Goal: Information Seeking & Learning: Learn about a topic

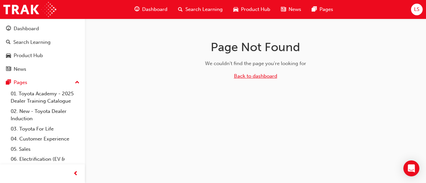
click at [250, 78] on link "Back to dashboard" at bounding box center [255, 76] width 43 height 6
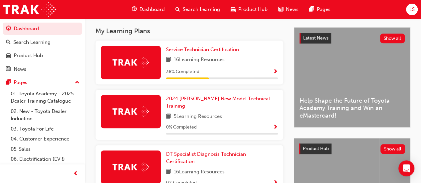
scroll to position [142, 0]
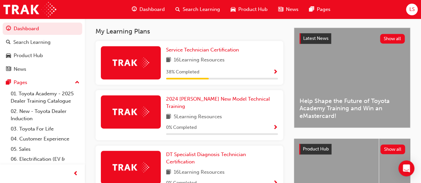
click at [276, 73] on span "Show Progress" at bounding box center [275, 73] width 5 height 6
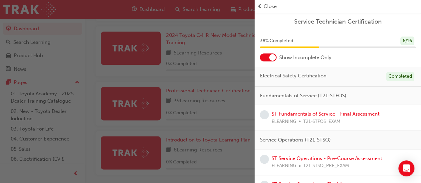
scroll to position [363, 0]
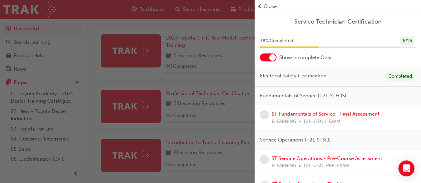
click at [305, 116] on link "ST Fundamentals of Service - Final Assessment" at bounding box center [325, 114] width 108 height 6
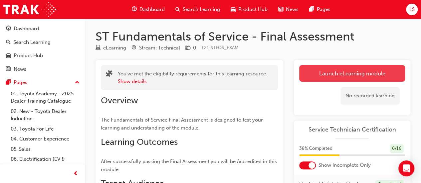
click at [314, 73] on link "Launch eLearning module" at bounding box center [352, 73] width 106 height 17
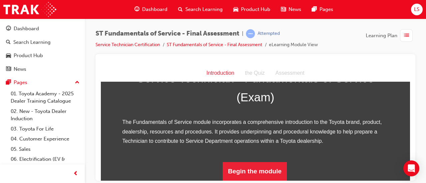
scroll to position [125, 0]
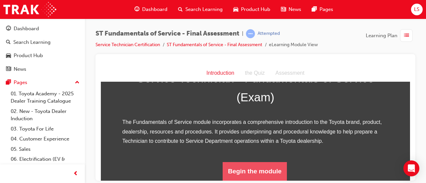
click at [248, 178] on button "Begin the module" at bounding box center [255, 171] width 64 height 19
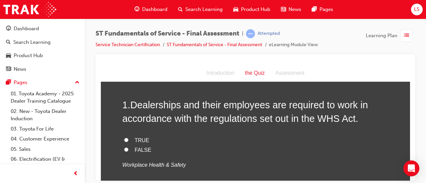
scroll to position [27, 0]
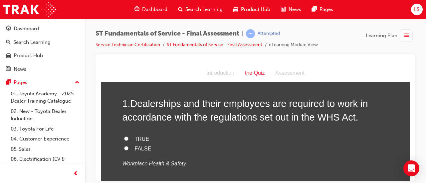
click at [124, 138] on input "TRUE" at bounding box center [126, 138] width 4 height 4
radio input "true"
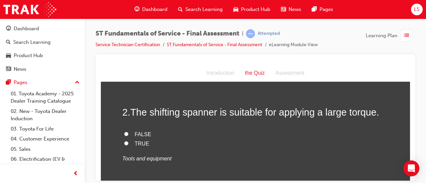
scroll to position [154, 0]
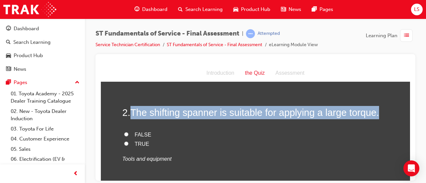
drag, startPoint x: 130, startPoint y: 111, endPoint x: 383, endPoint y: 109, distance: 253.2
click at [383, 109] on h2 "2 . The shifting spanner is suitable for applying a large torque." at bounding box center [255, 112] width 266 height 13
copy span "The shifting spanner is suitable for applying a large torque."
click at [124, 134] on input "FALSE" at bounding box center [126, 134] width 4 height 4
radio input "true"
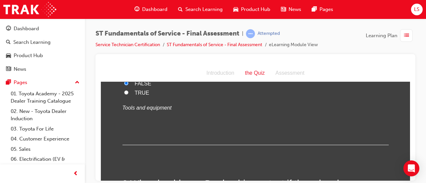
scroll to position [199, 0]
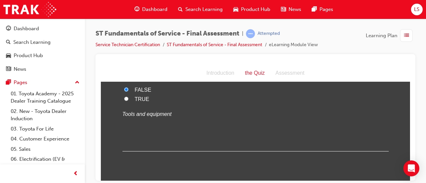
click at [223, 131] on div "2 . The shifting spanner is suitable for applying a large torque. FALSE TRUE To…" at bounding box center [255, 106] width 266 height 90
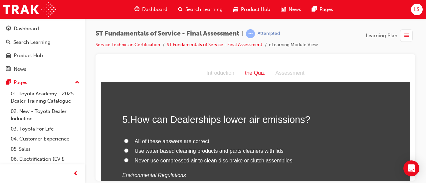
scroll to position [592, 0]
click at [124, 139] on input "All of these answers are correct" at bounding box center [126, 141] width 4 height 4
radio input "true"
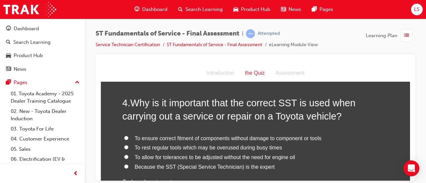
scroll to position [455, 0]
click at [124, 138] on input "To ensure correct fitment of components without damage to component or tools" at bounding box center [126, 137] width 4 height 4
radio input "true"
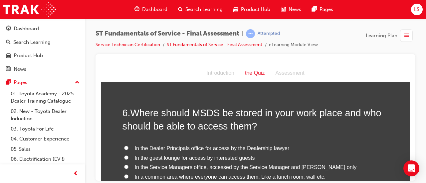
scroll to position [732, 0]
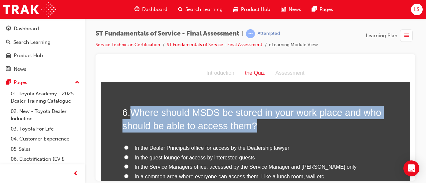
drag, startPoint x: 129, startPoint y: 112, endPoint x: 367, endPoint y: 124, distance: 237.8
click at [367, 124] on h2 "6 . Where should MSDS be stored in your work place and who should be able to ac…" at bounding box center [255, 119] width 266 height 27
copy span "Where should MSDS be stored in your work place and who should be able to access…"
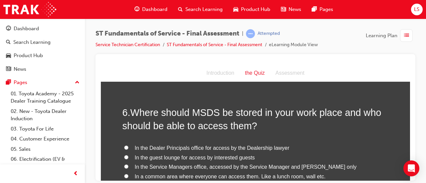
click at [308, 141] on div "6 . Where should MSDS be stored in your work place and who should be able to ac…" at bounding box center [255, 167] width 266 height 123
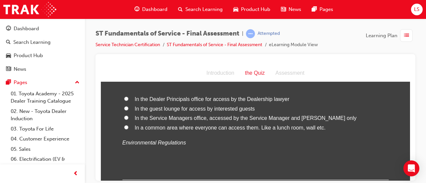
scroll to position [781, 0]
click at [124, 125] on input "In a common area where everyone can access them. Like a lunch room, wall etc." at bounding box center [126, 127] width 4 height 4
radio input "true"
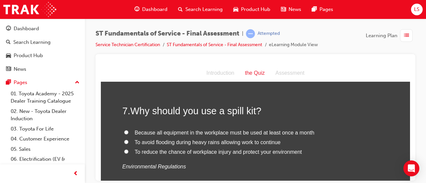
scroll to position [889, 0]
click at [124, 151] on input "To reduce the chance of workplace injury and protect your environment" at bounding box center [126, 151] width 4 height 4
radio input "true"
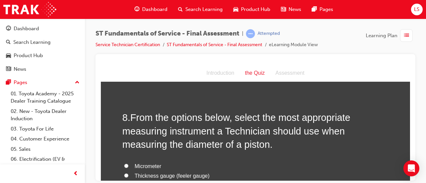
scroll to position [1014, 0]
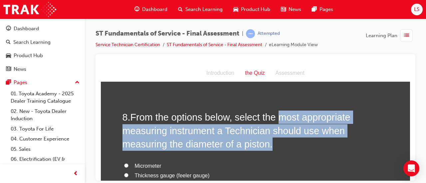
drag, startPoint x: 276, startPoint y: 116, endPoint x: 319, endPoint y: 143, distance: 51.0
click at [319, 143] on h2 "8 . From the options below, select the most appropriate measuring instrument a …" at bounding box center [255, 130] width 266 height 40
copy span "most appropriate measuring instrument a Technician should use when measuring th…"
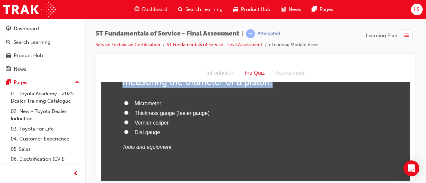
scroll to position [1076, 0]
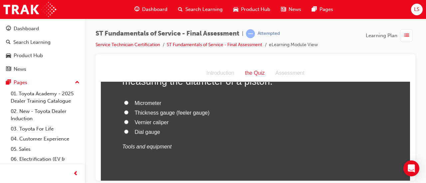
click at [228, 135] on label "Dial gauge" at bounding box center [255, 132] width 266 height 10
click at [128, 134] on input "Dial gauge" at bounding box center [126, 131] width 4 height 4
radio input "true"
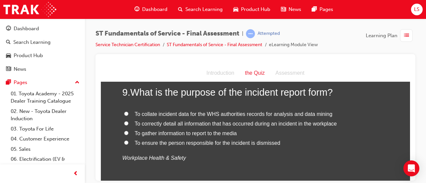
scroll to position [1208, 0]
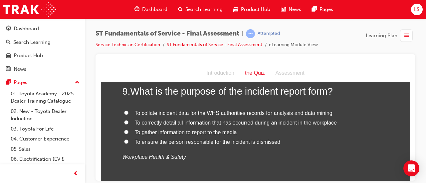
click at [131, 121] on label "To correctly detail all information that has occurred during an incident in the…" at bounding box center [255, 123] width 266 height 10
click at [128, 121] on input "To correctly detail all information that has occurred during an incident in the…" at bounding box center [126, 122] width 4 height 4
radio input "true"
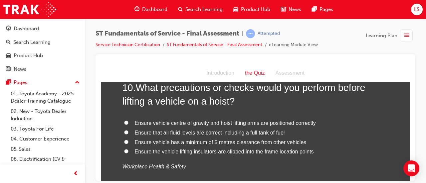
scroll to position [1353, 0]
click at [124, 120] on input "Ensure vehicle centre of gravity and hoist lifting arms are positioned correctly" at bounding box center [126, 122] width 4 height 4
radio input "true"
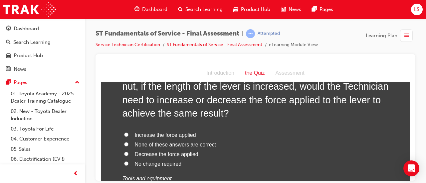
scroll to position [1572, 0]
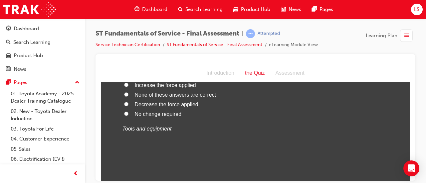
click at [124, 111] on input "No change required" at bounding box center [126, 113] width 4 height 4
radio input "true"
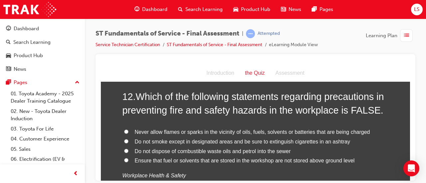
scroll to position [1680, 0]
click at [308, 161] on span "Ensure that fuel or solvents that are stored in the workshop are not stored abo…" at bounding box center [245, 161] width 220 height 6
click at [128, 161] on input "Ensure that fuel or solvents that are stored in the workshop are not stored abo…" at bounding box center [126, 160] width 4 height 4
radio input "true"
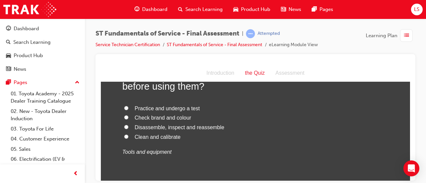
scroll to position [1862, 0]
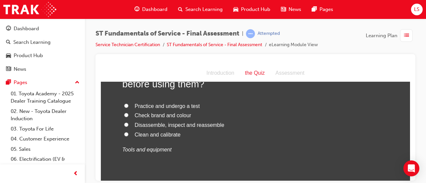
click at [124, 134] on input "Clean and calibrate" at bounding box center [126, 134] width 4 height 4
radio input "true"
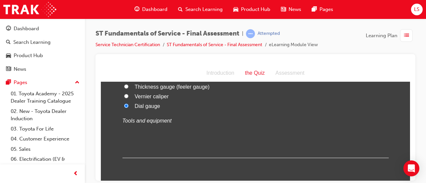
scroll to position [1095, 0]
